Goal: Transaction & Acquisition: Purchase product/service

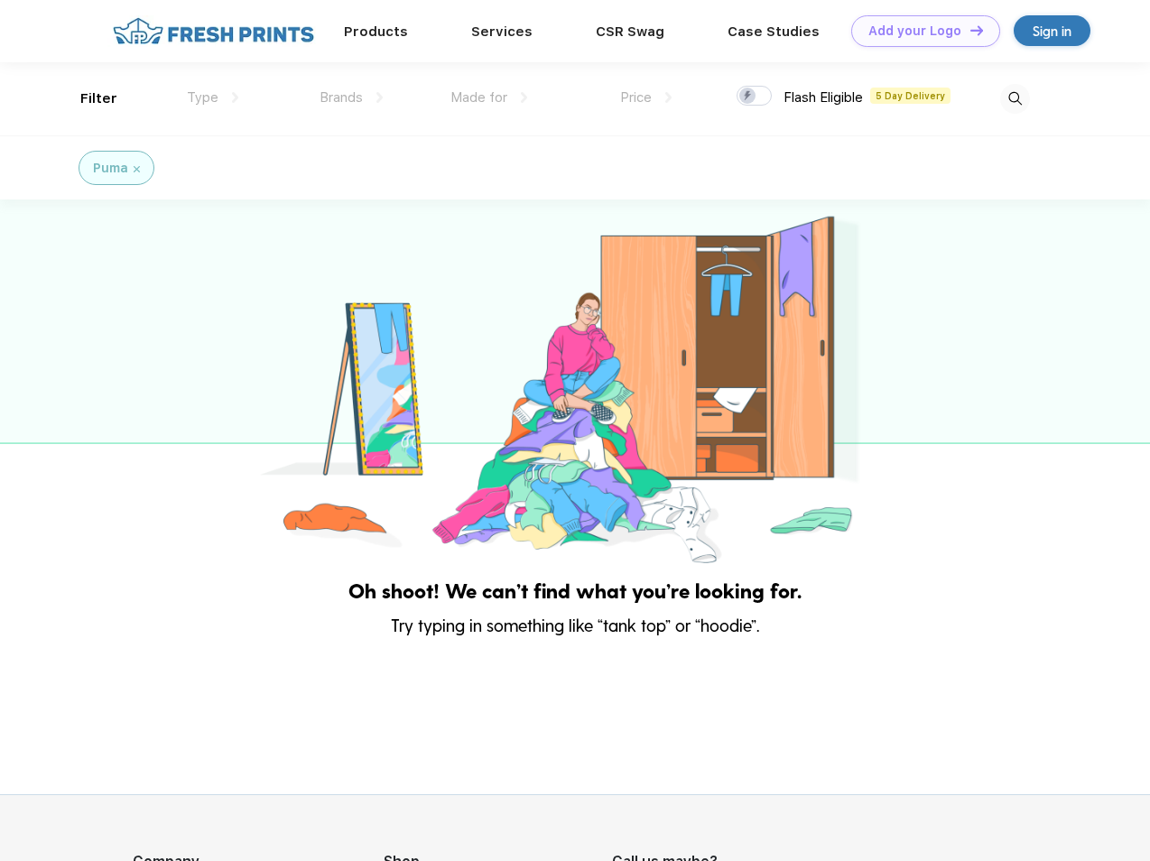
scroll to position [1, 0]
click at [919, 31] on link "Add your Logo Design Tool" at bounding box center [925, 31] width 149 height 32
click at [0, 0] on div "Design Tool" at bounding box center [0, 0] width 0 height 0
click at [968, 30] on link "Add your Logo Design Tool" at bounding box center [925, 31] width 149 height 32
click at [87, 98] on div "Filter" at bounding box center [98, 98] width 37 height 21
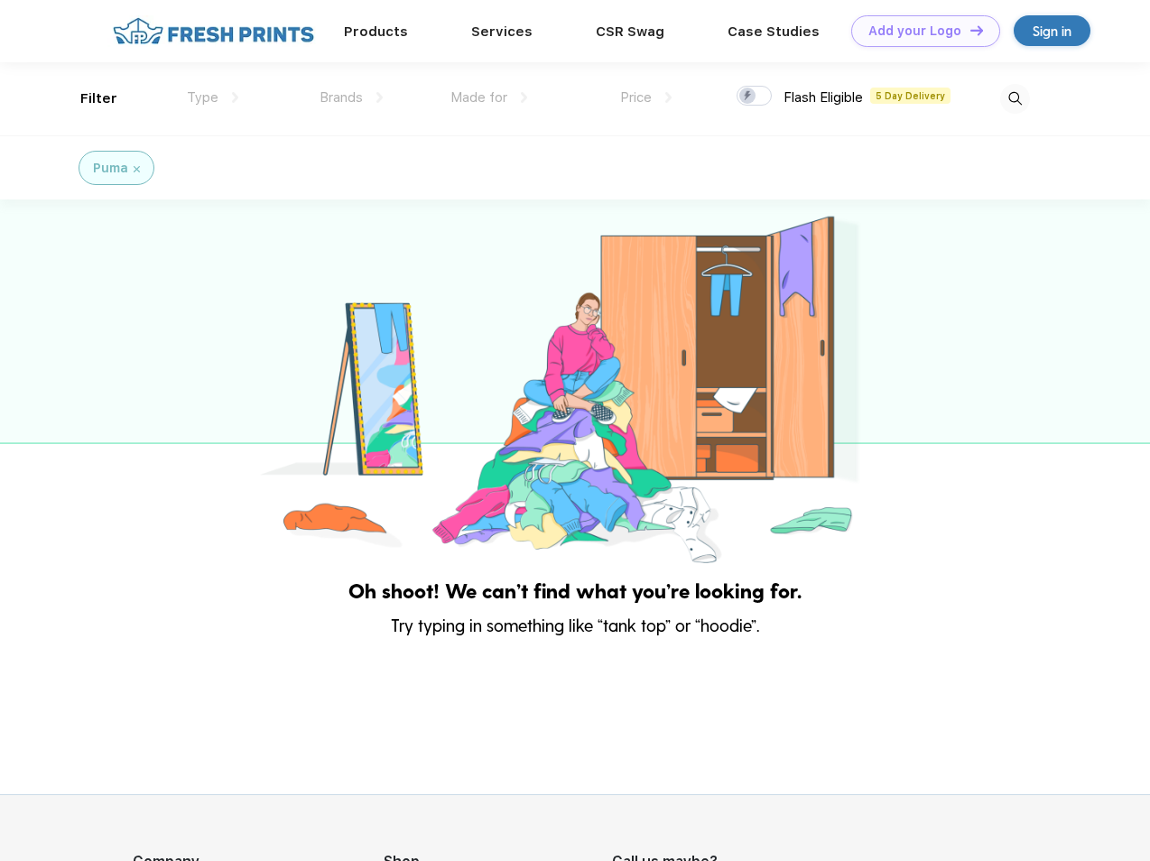
click at [213, 97] on span "Type" at bounding box center [203, 97] width 32 height 16
click at [351, 97] on span "Brands" at bounding box center [341, 97] width 43 height 16
click at [489, 97] on span "Made for" at bounding box center [478, 97] width 57 height 16
click at [646, 97] on span "Price" at bounding box center [636, 97] width 32 height 16
click at [755, 97] on div at bounding box center [754, 96] width 35 height 20
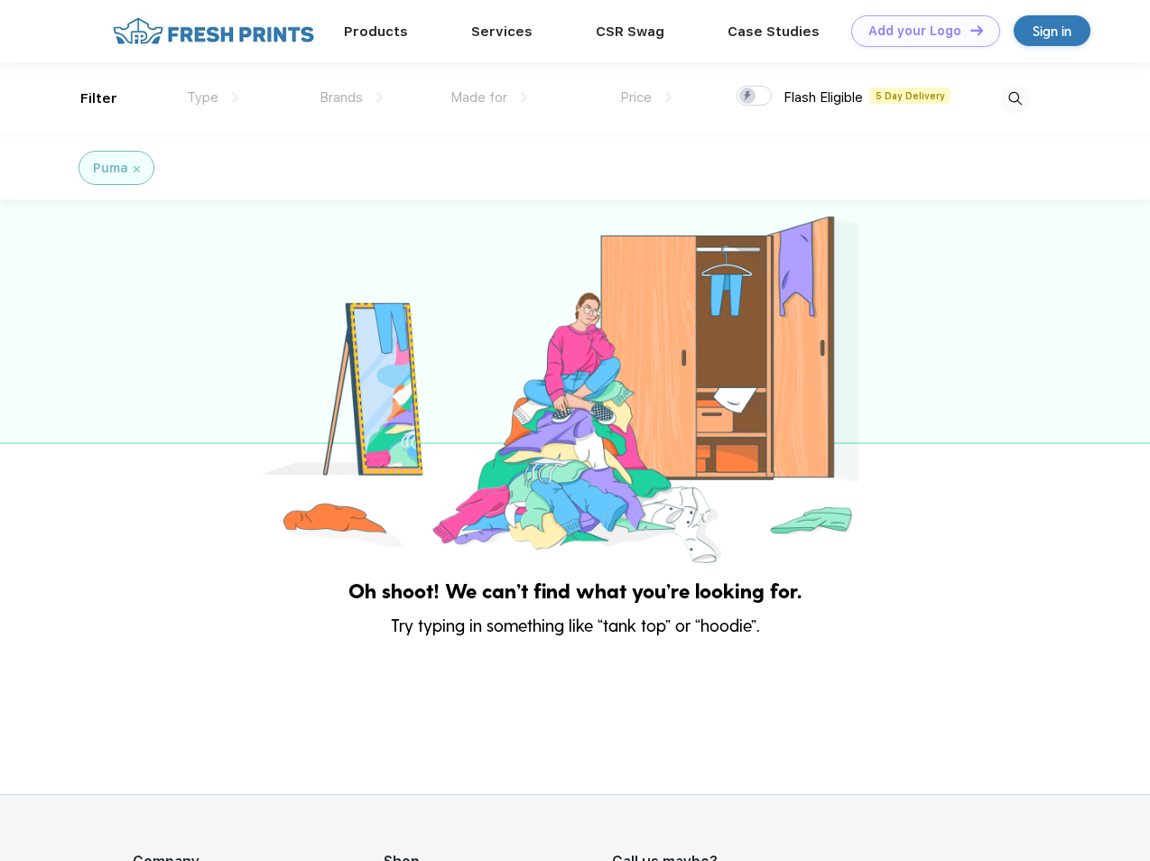
click at [748, 97] on input "checkbox" at bounding box center [743, 91] width 12 height 12
checkbox input "true"
click at [1015, 98] on img at bounding box center [1015, 99] width 30 height 30
